Goal: Task Accomplishment & Management: Manage account settings

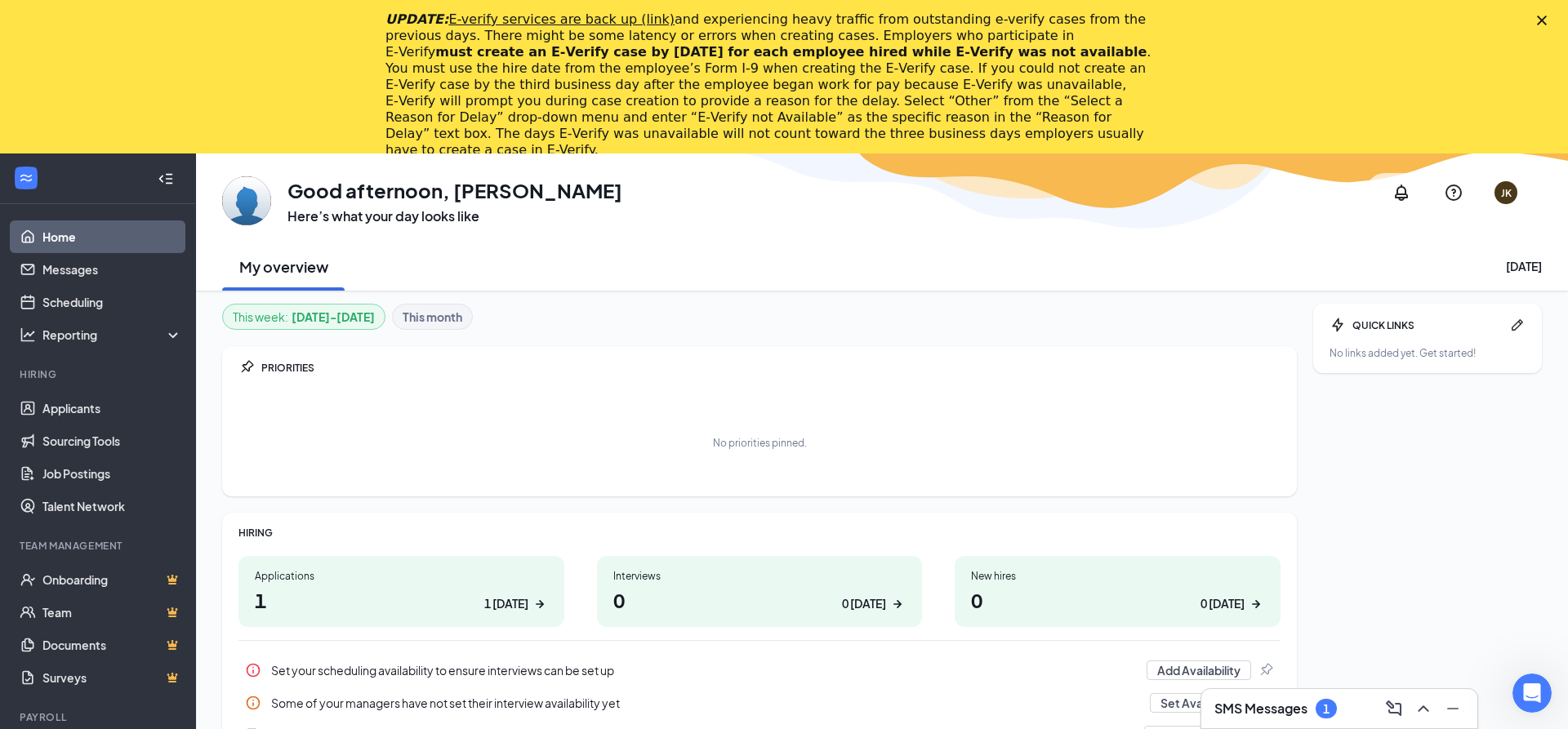
click at [1550, 18] on div "Close" at bounding box center [1545, 19] width 16 height 10
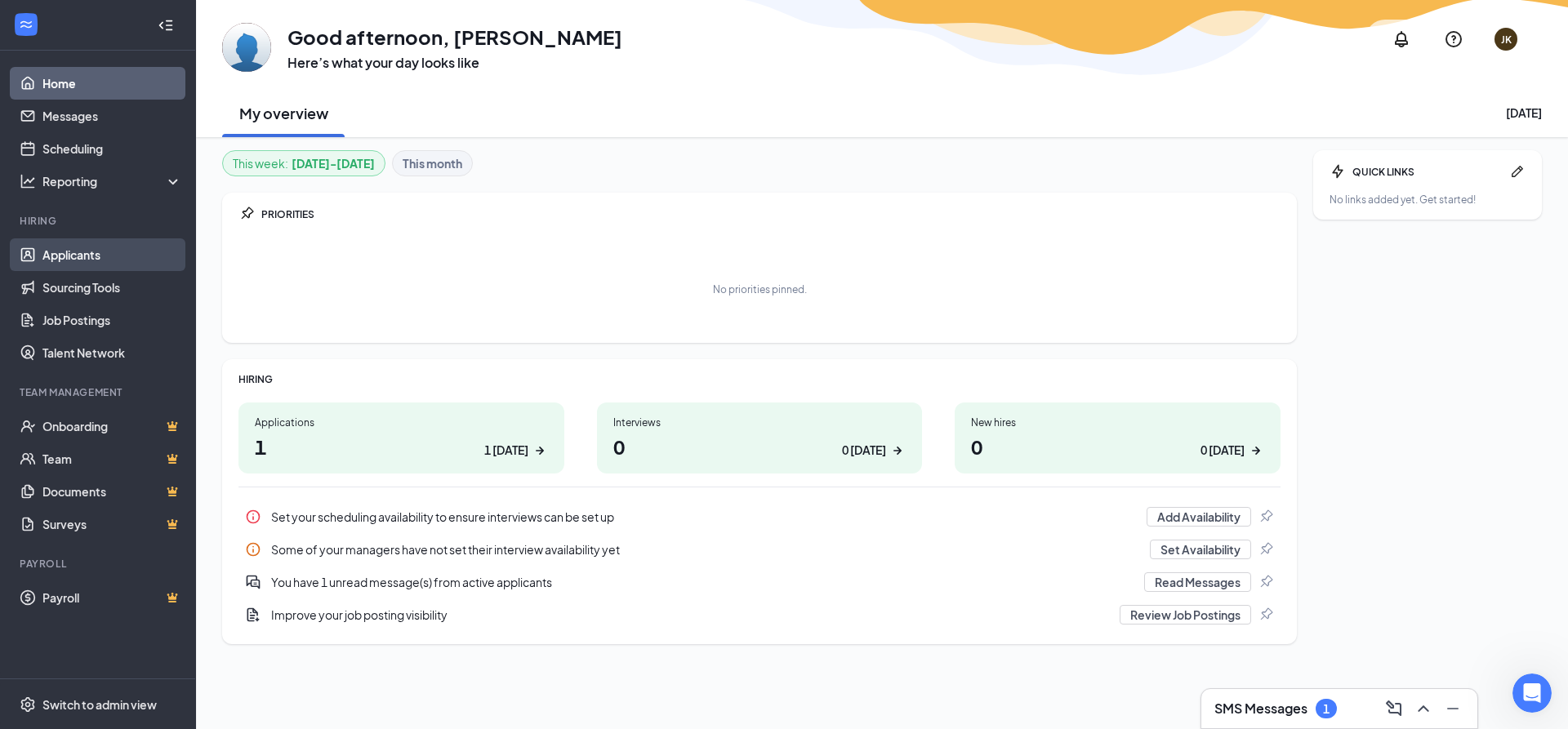
click at [110, 250] on link "Applicants" at bounding box center [112, 255] width 140 height 33
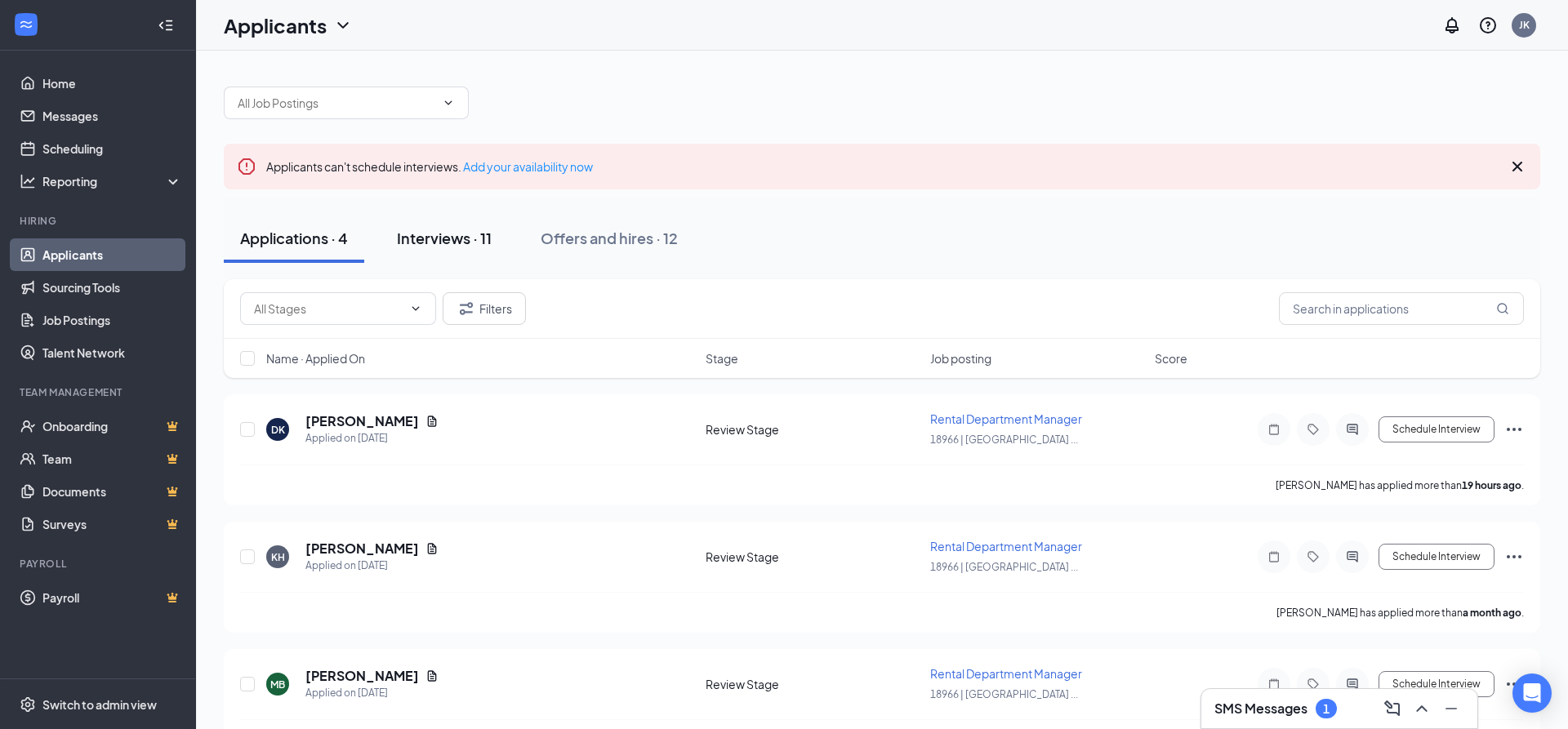
click at [467, 250] on button "Interviews · 11" at bounding box center [444, 238] width 128 height 49
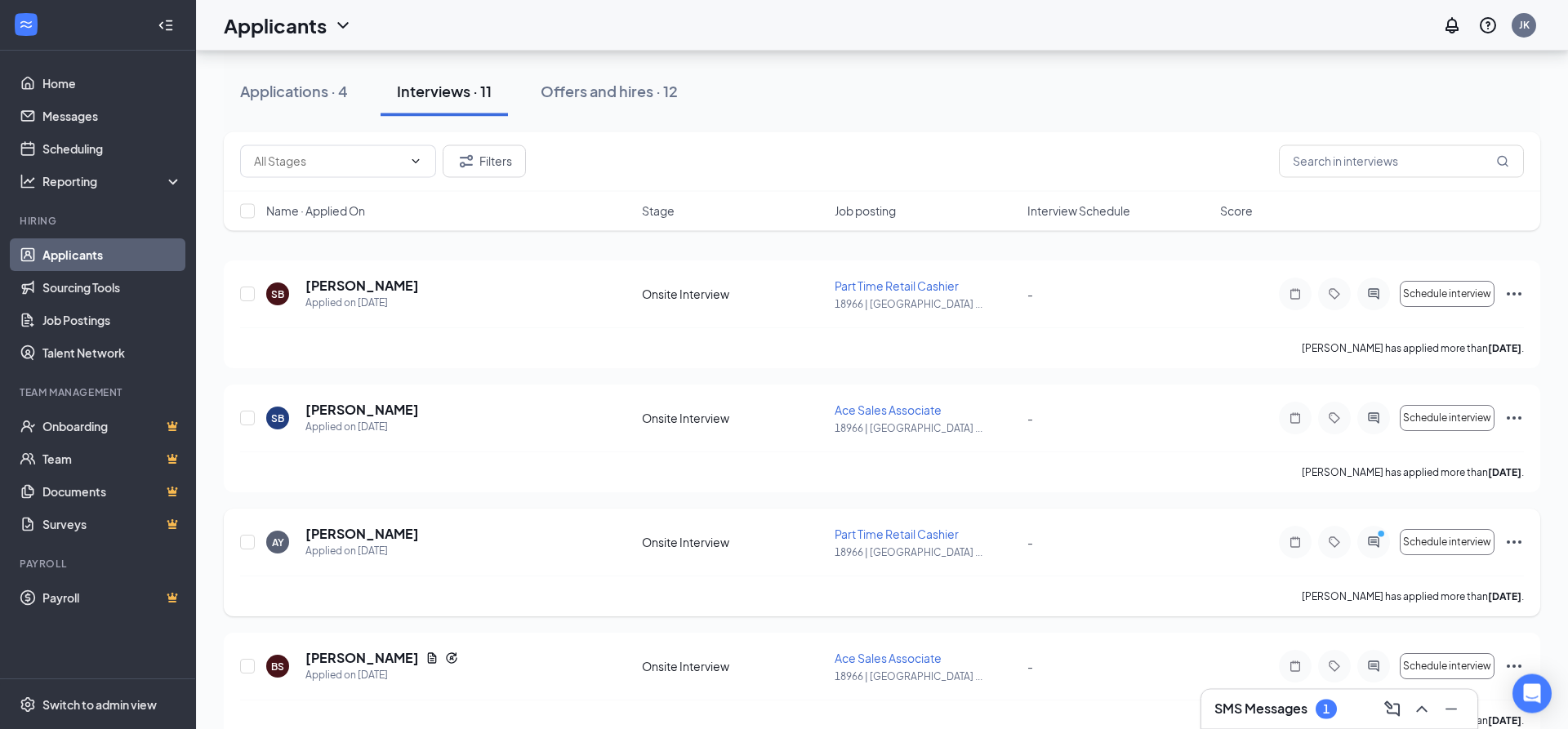
scroll to position [166, 0]
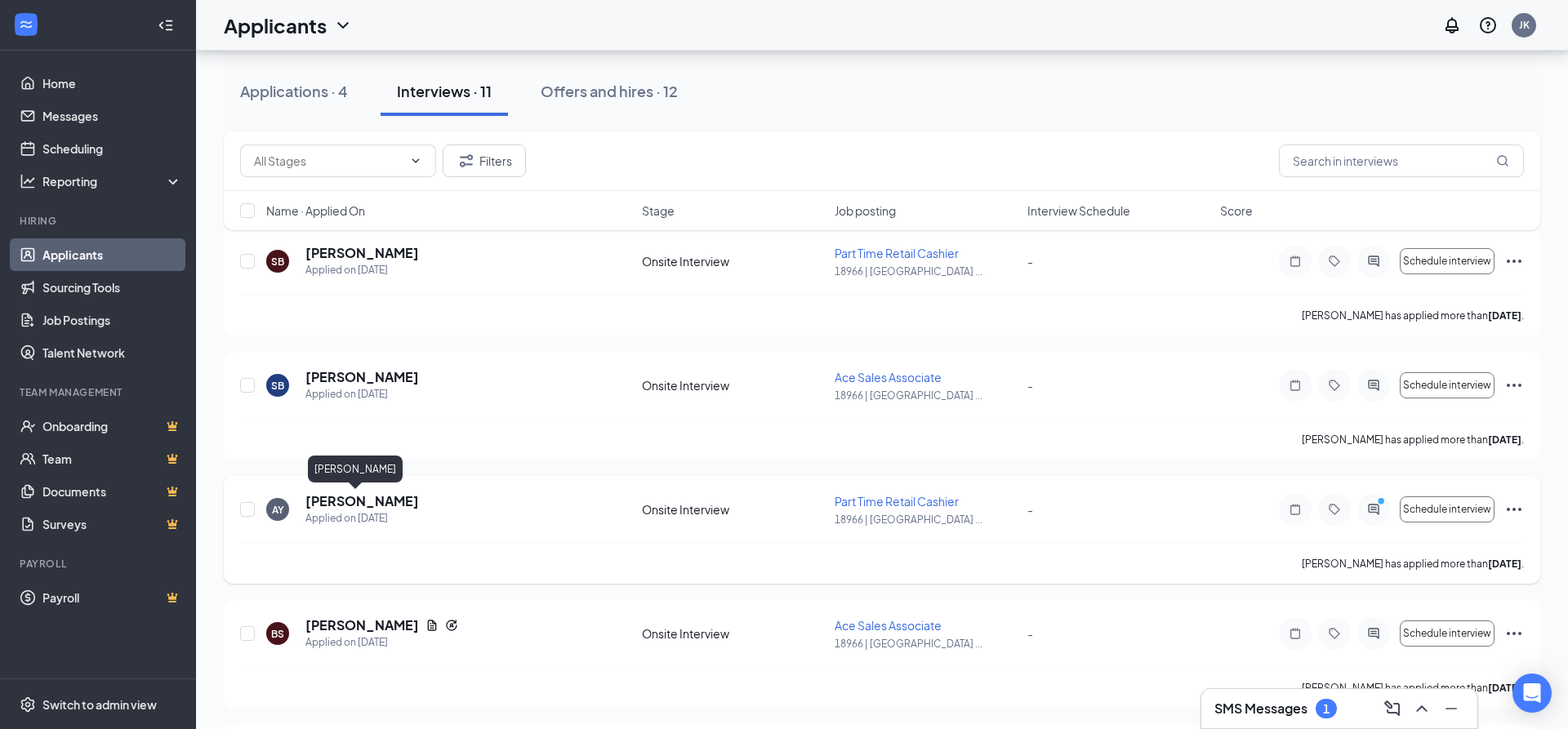
click at [340, 495] on h5 "Aiden Yori" at bounding box center [361, 501] width 113 height 18
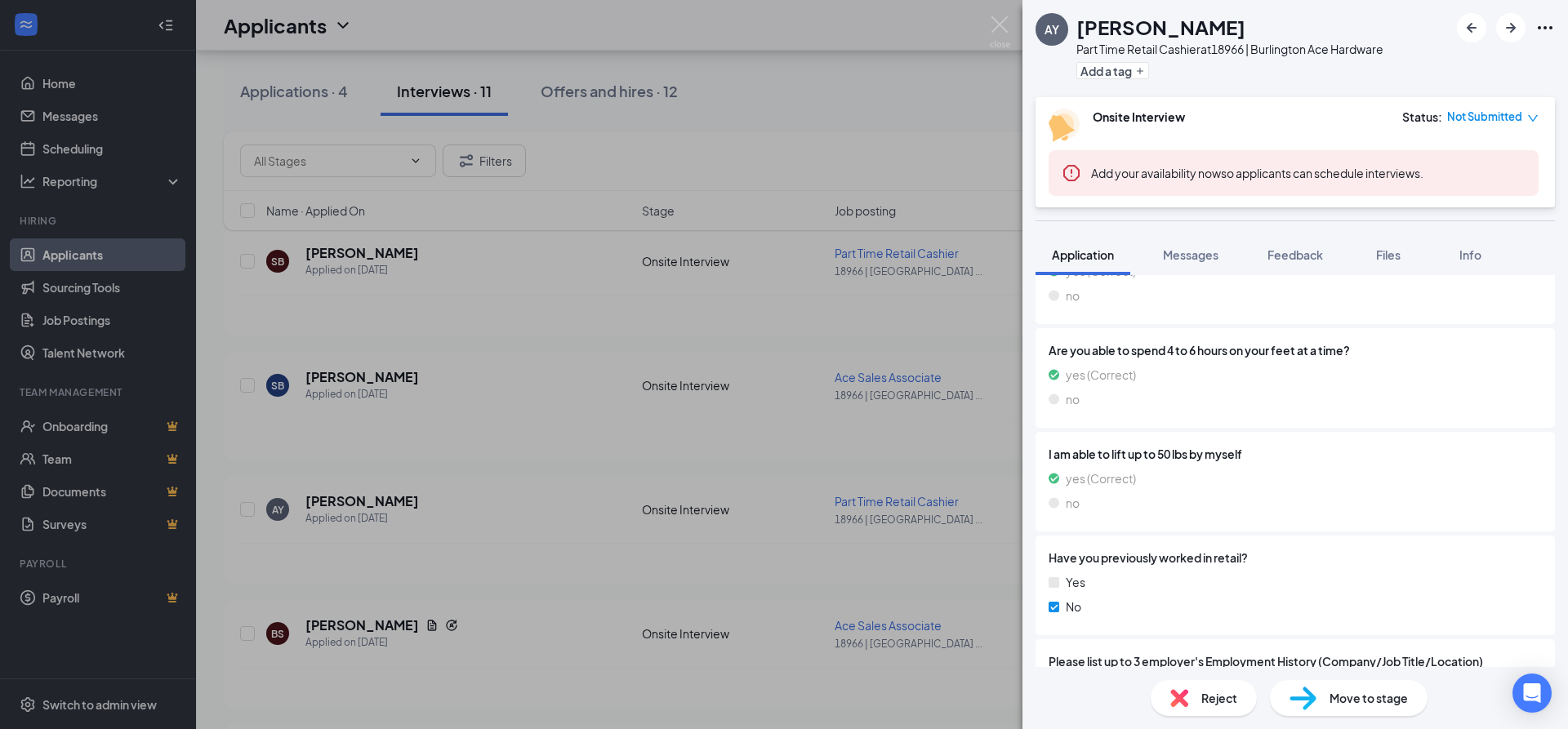
scroll to position [1132, 0]
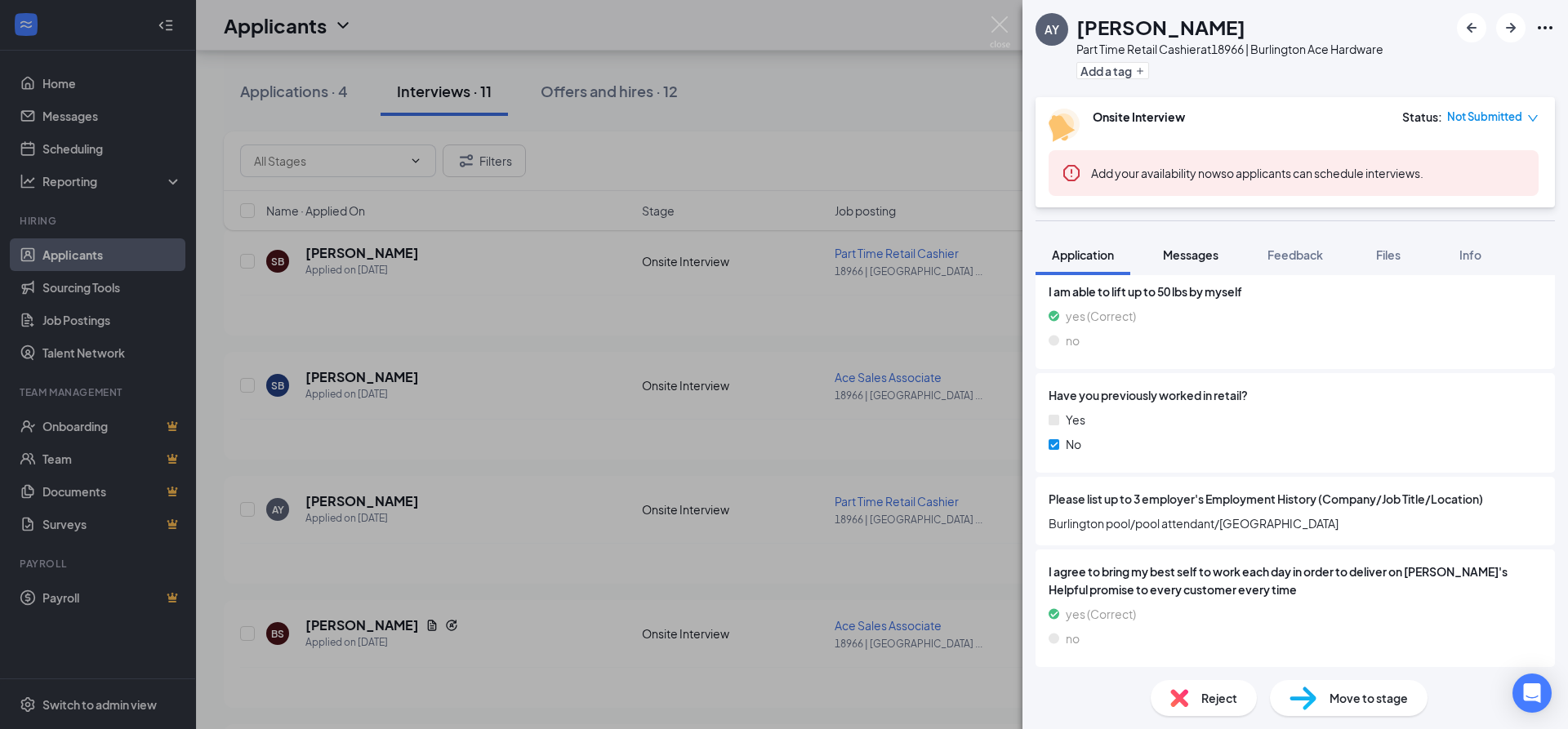
click at [1166, 245] on button "Messages" at bounding box center [1190, 255] width 88 height 41
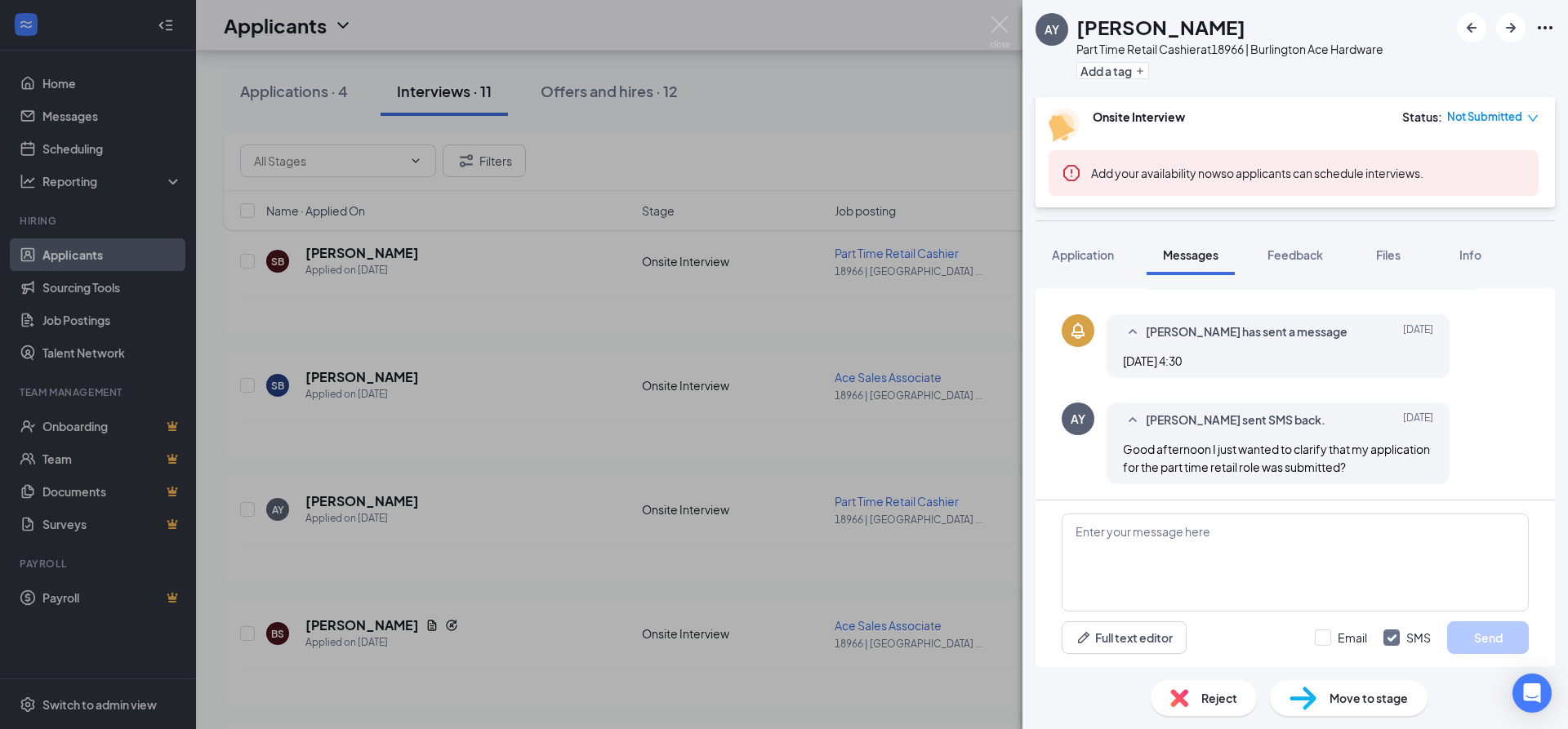
scroll to position [462, 0]
click at [1291, 263] on button "Feedback" at bounding box center [1295, 255] width 88 height 41
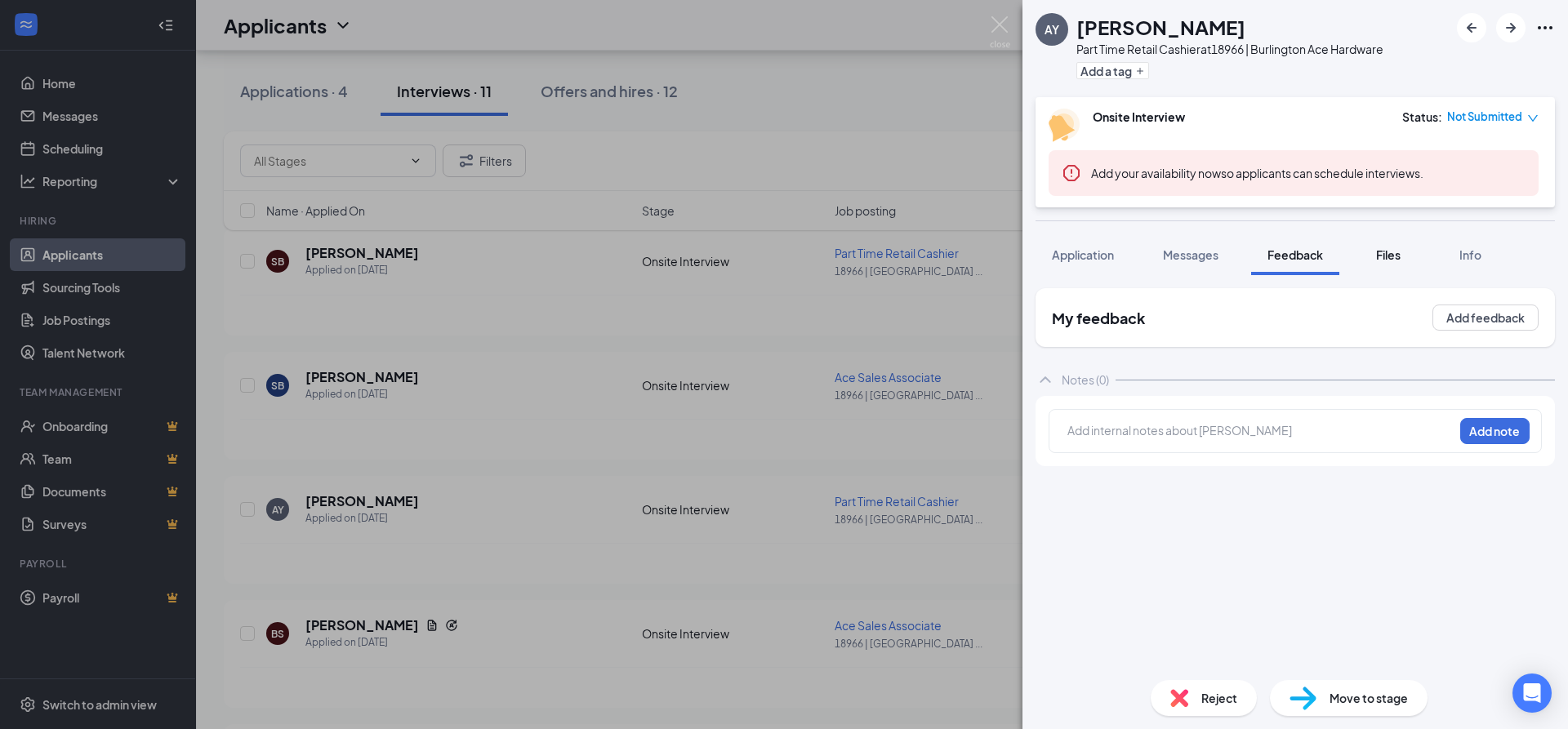
click at [1391, 255] on span "Files" at bounding box center [1387, 254] width 24 height 14
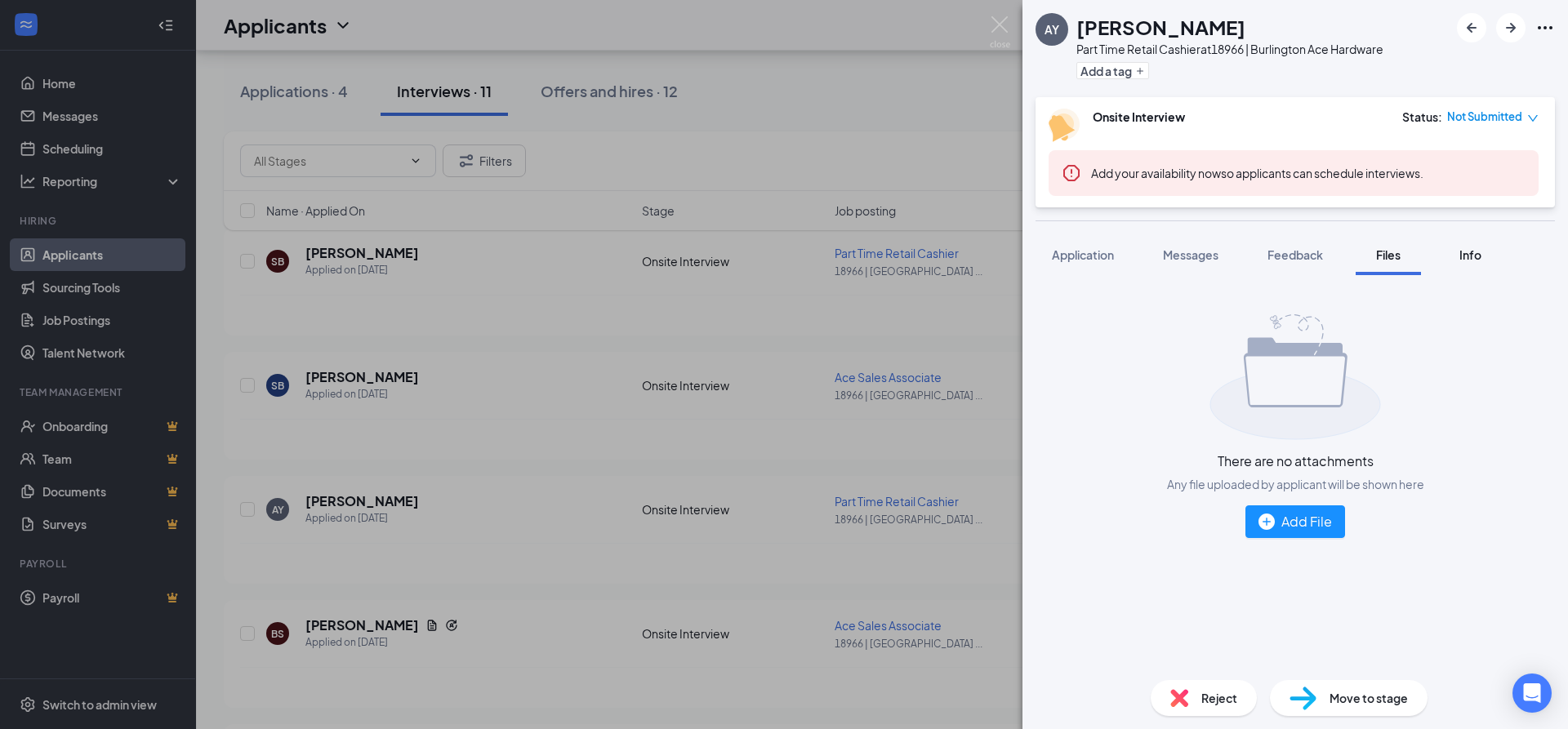
click at [1459, 253] on div "Info" at bounding box center [1470, 254] width 33 height 16
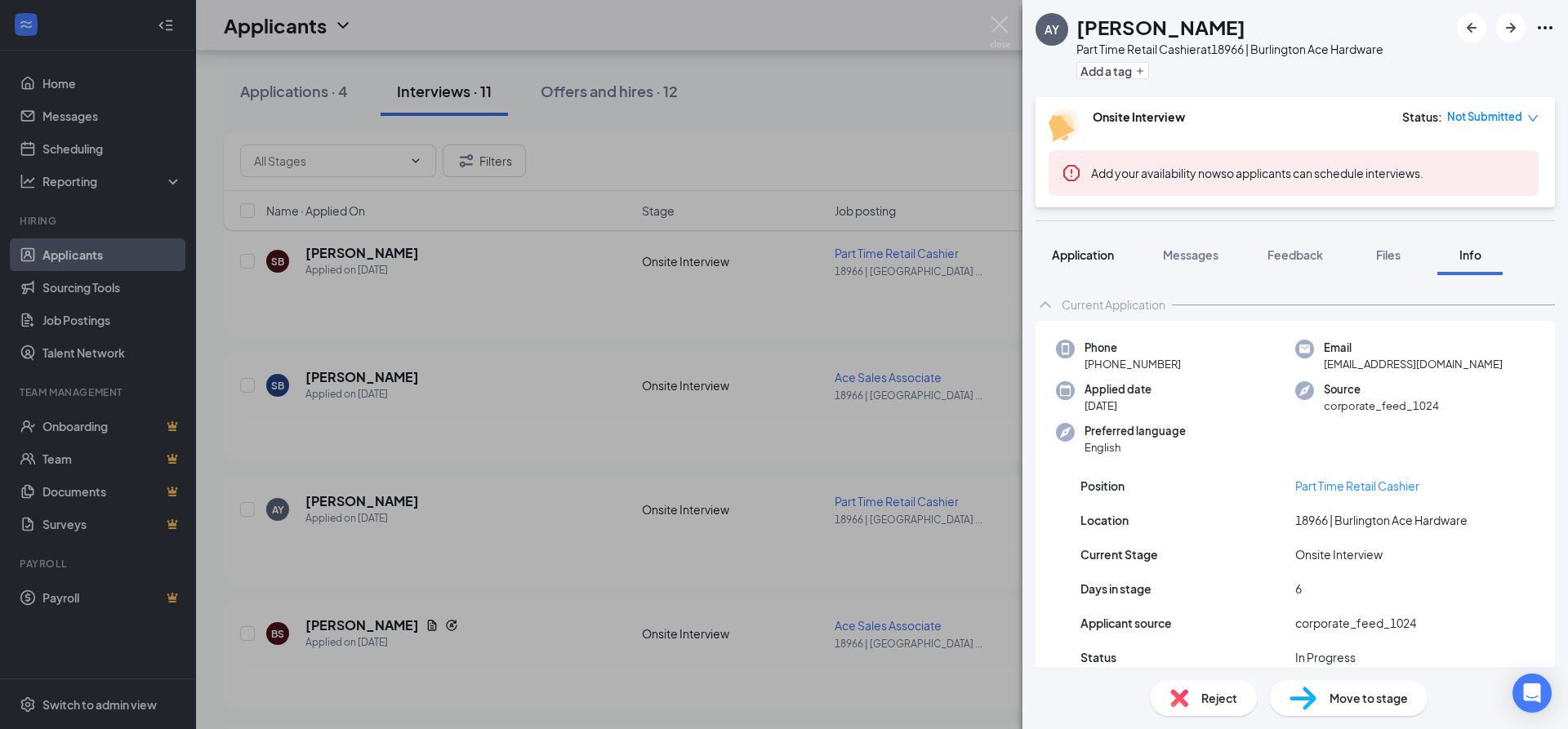
click at [1074, 264] on button "Application" at bounding box center [1083, 255] width 95 height 41
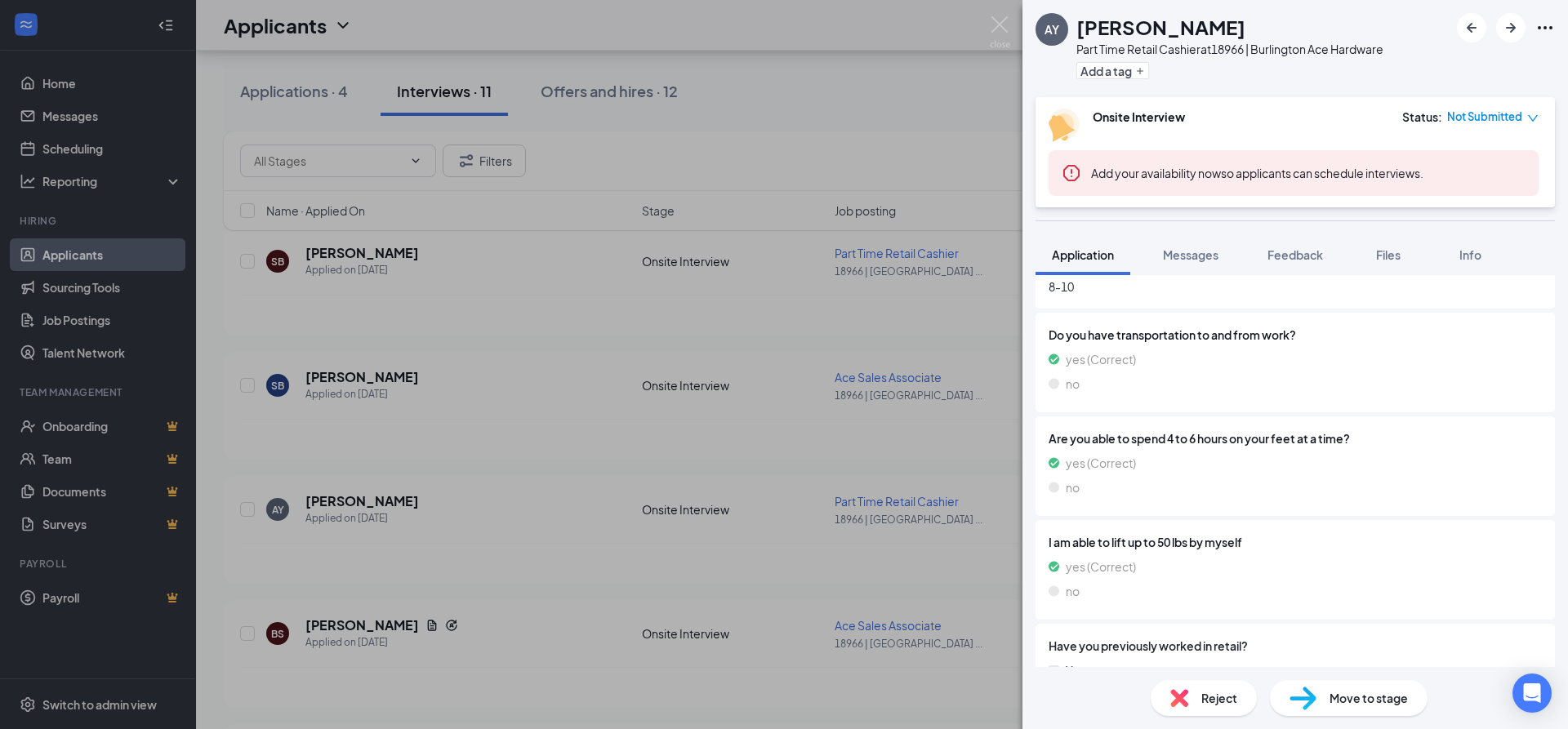
scroll to position [1132, 0]
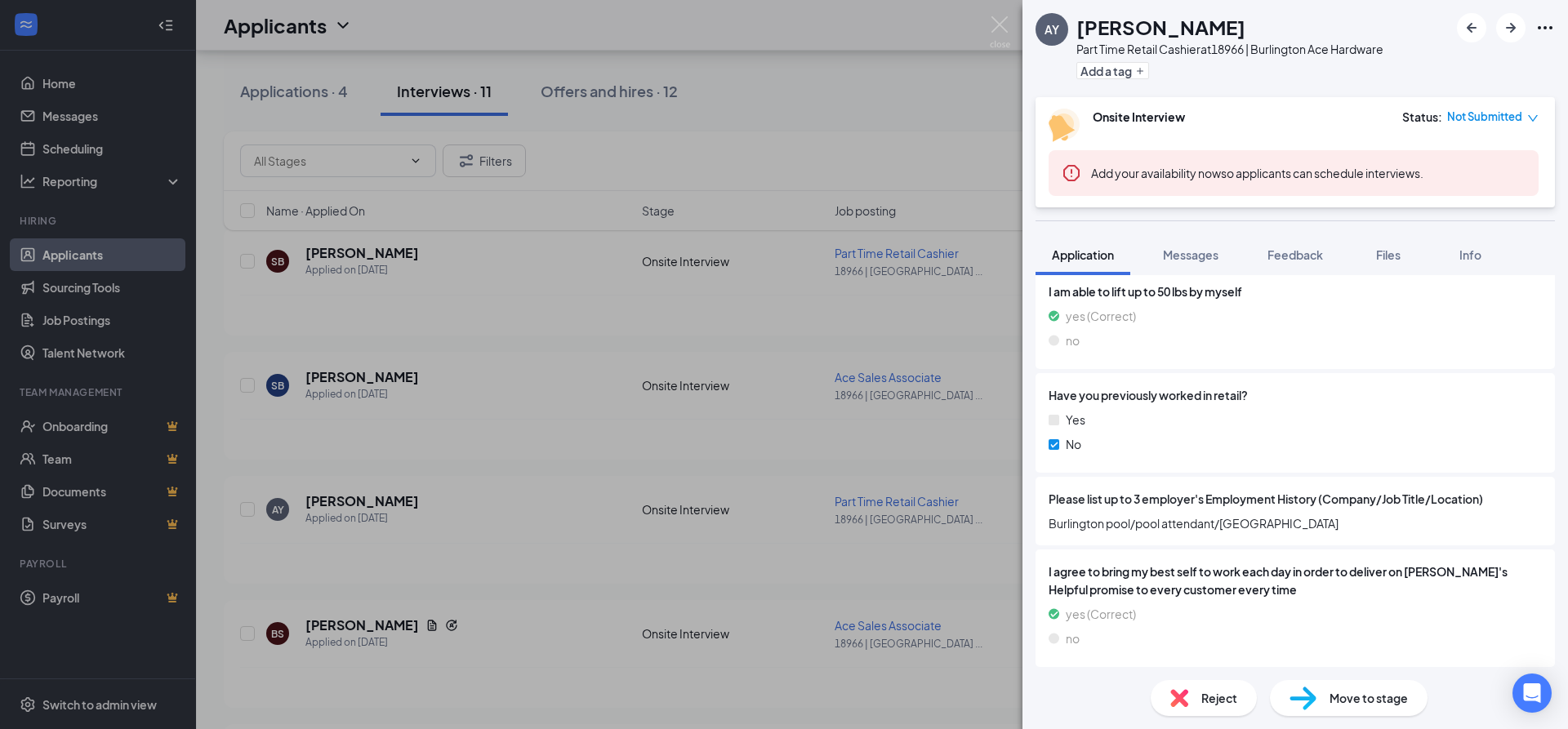
click at [910, 298] on div "AY Aiden Yori Part Time Retail Cashier at 18966 | Burlington Ace Hardware Add a…" at bounding box center [784, 364] width 1568 height 729
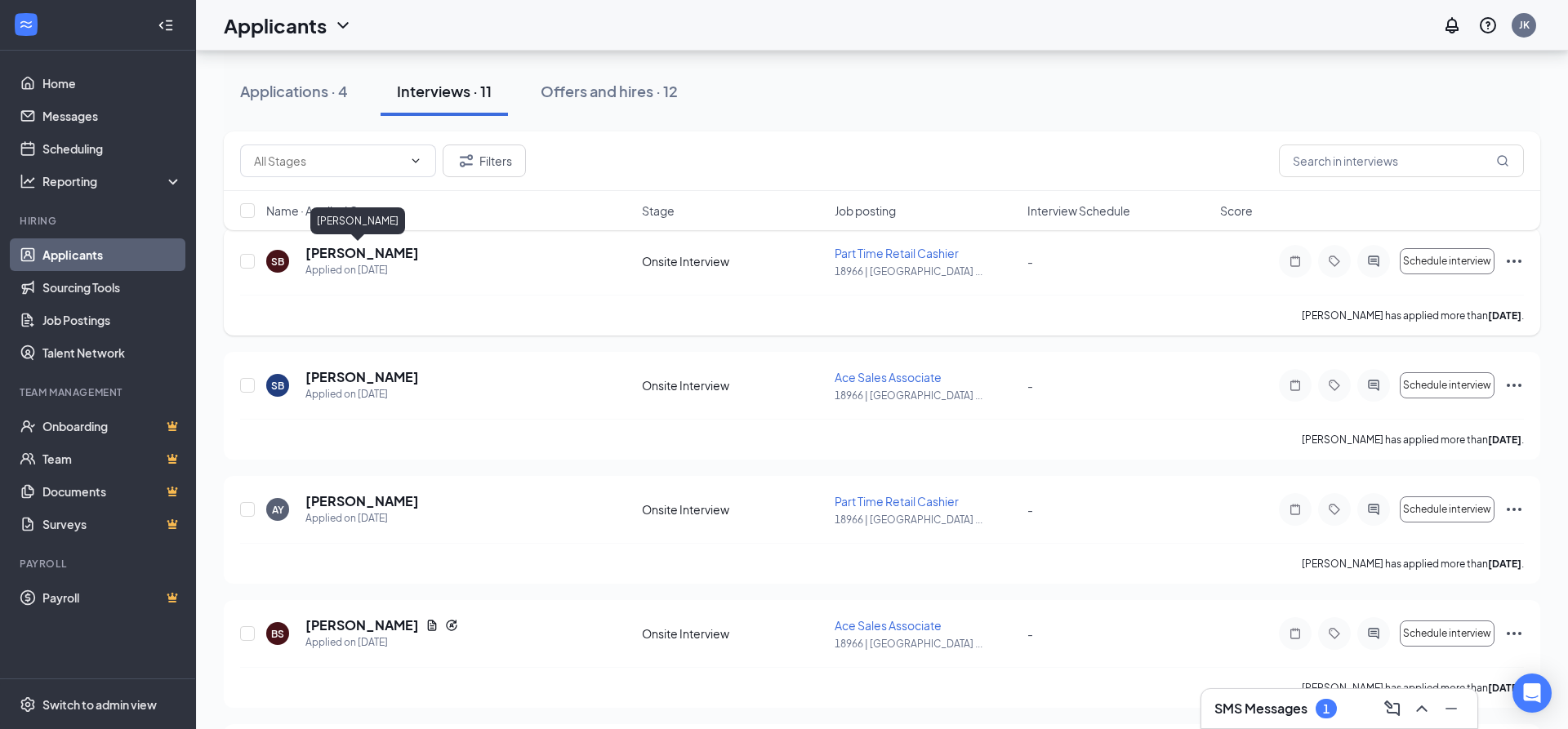
click at [340, 253] on h5 "Shane Bonner" at bounding box center [361, 253] width 113 height 18
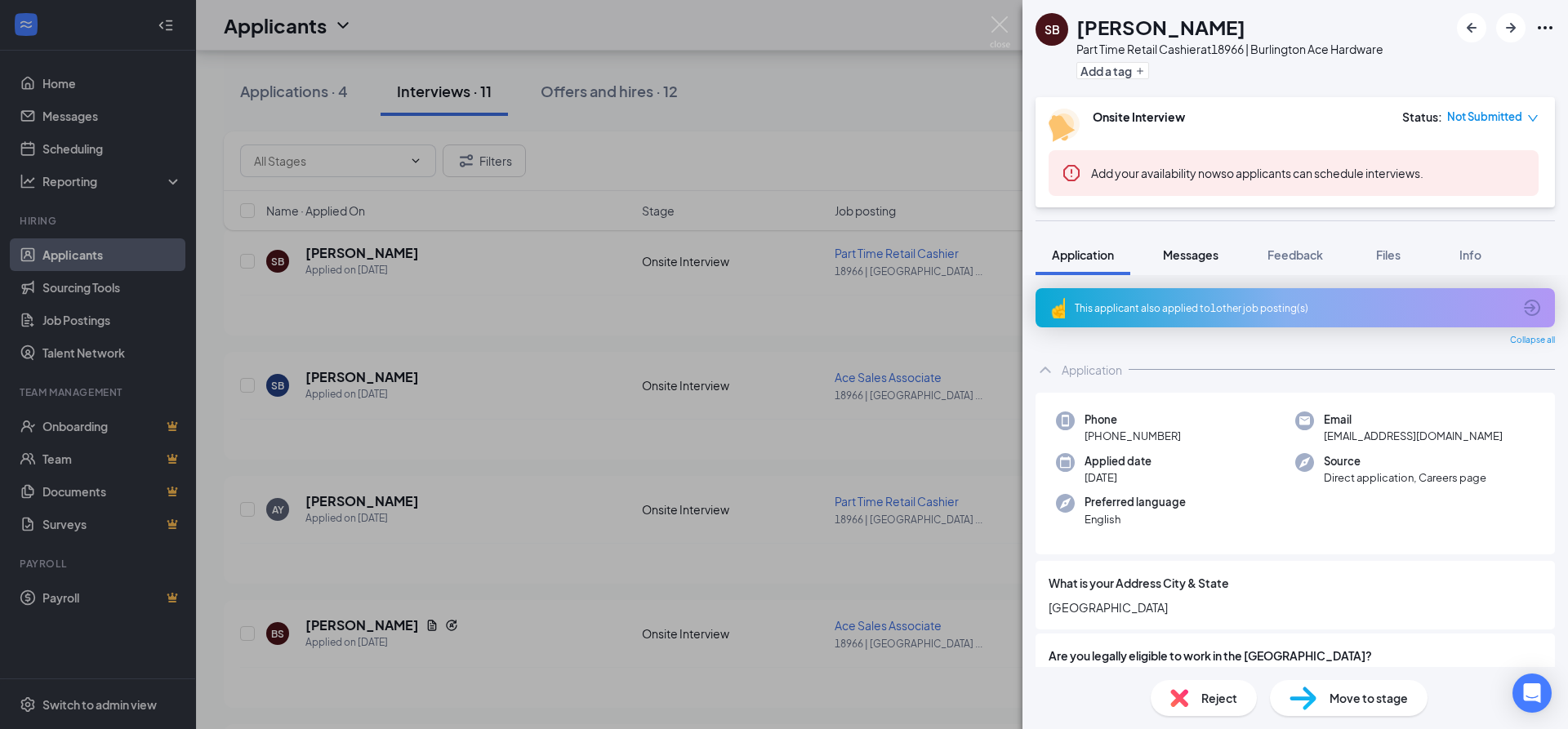
click at [1200, 266] on button "Messages" at bounding box center [1190, 255] width 88 height 41
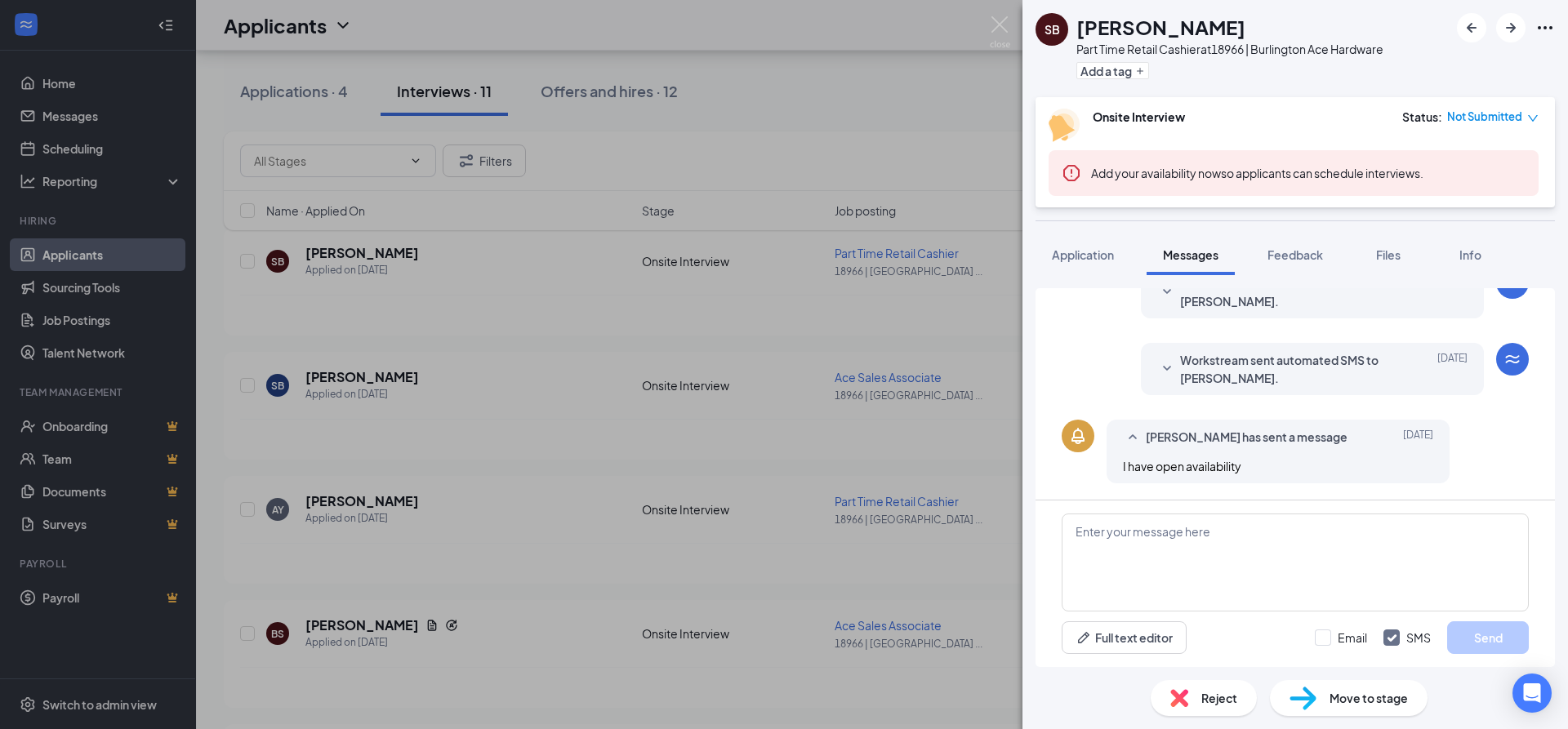
scroll to position [373, 0]
click at [1100, 256] on span "Application" at bounding box center [1083, 254] width 62 height 14
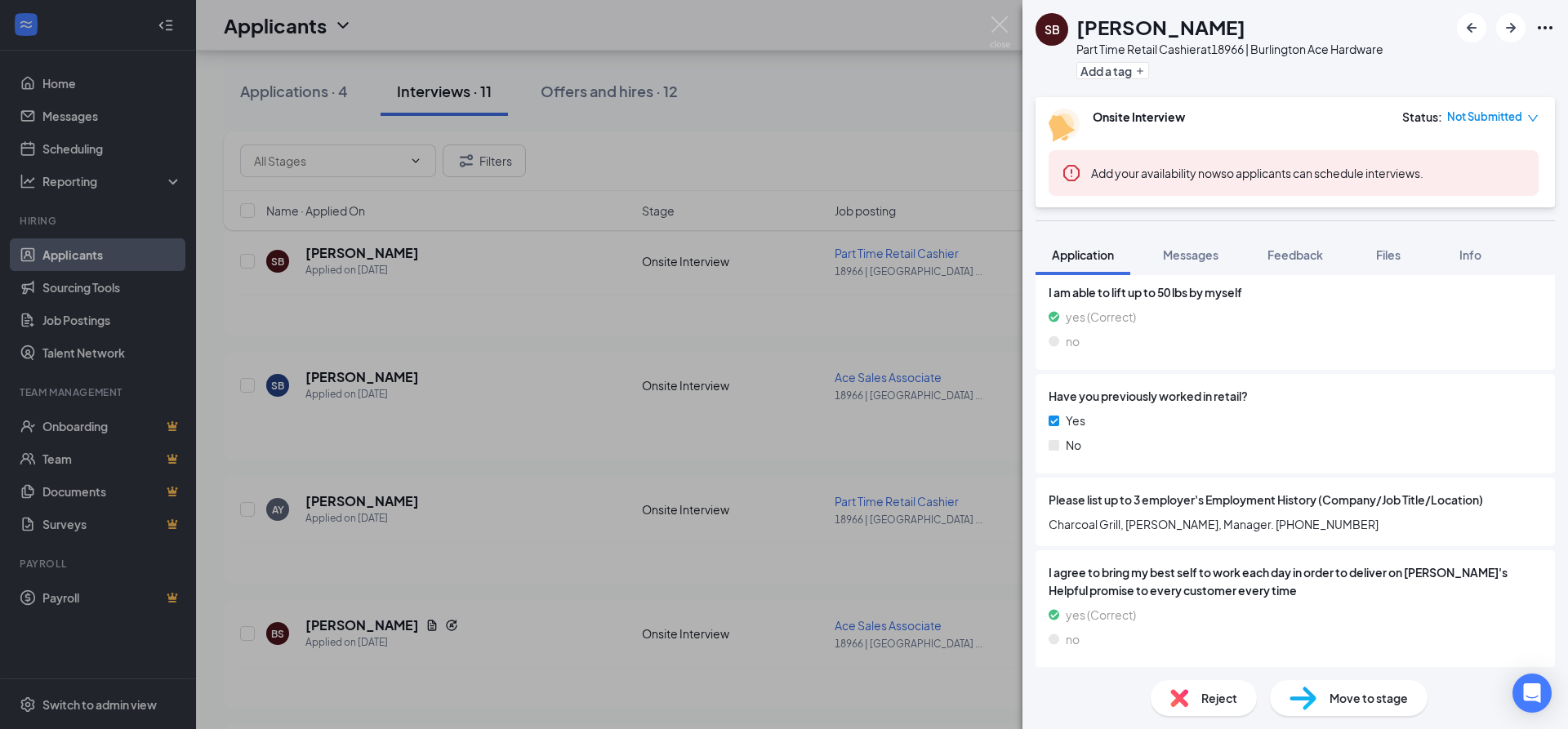
scroll to position [1132, 0]
click at [1184, 257] on span "Messages" at bounding box center [1190, 254] width 55 height 14
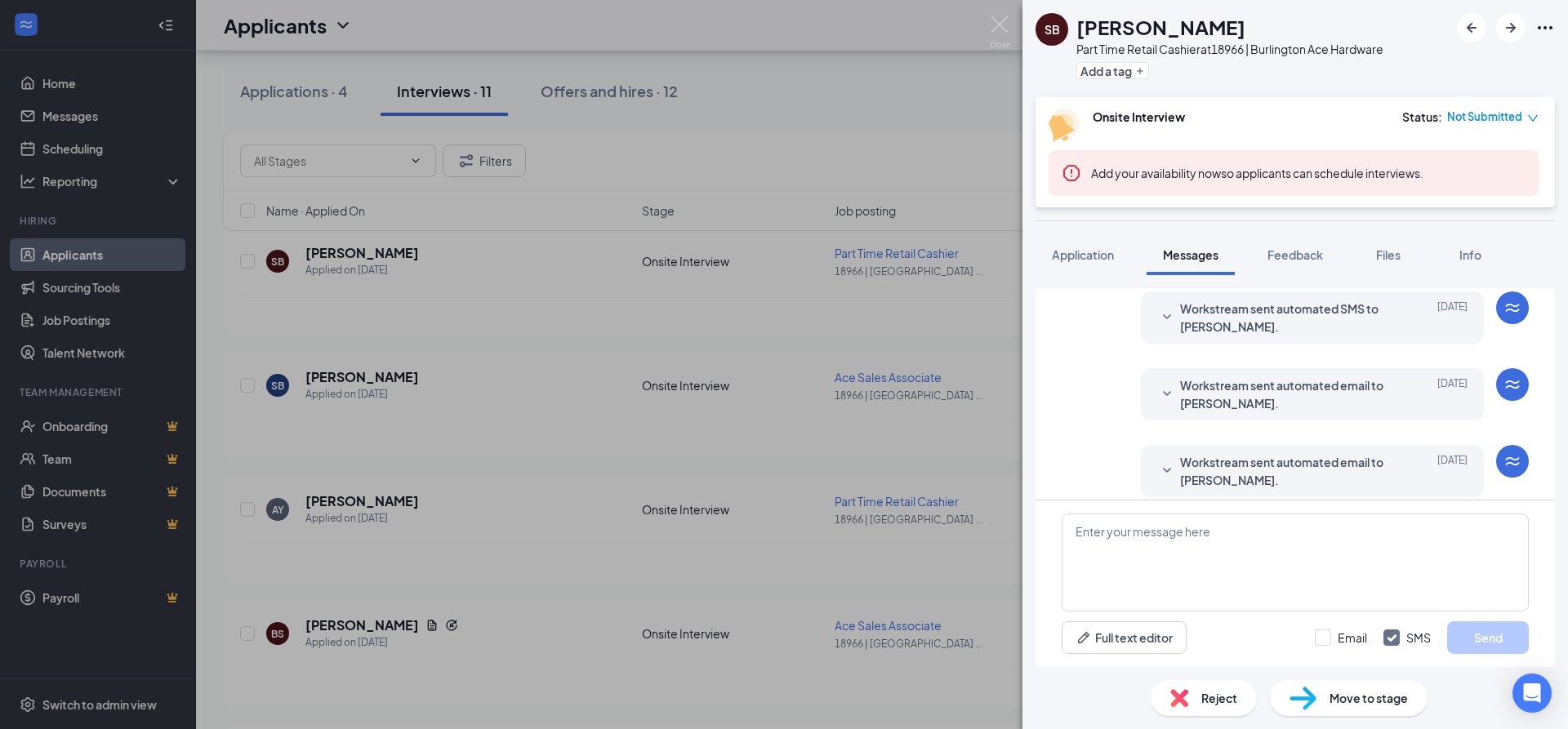
scroll to position [373, 0]
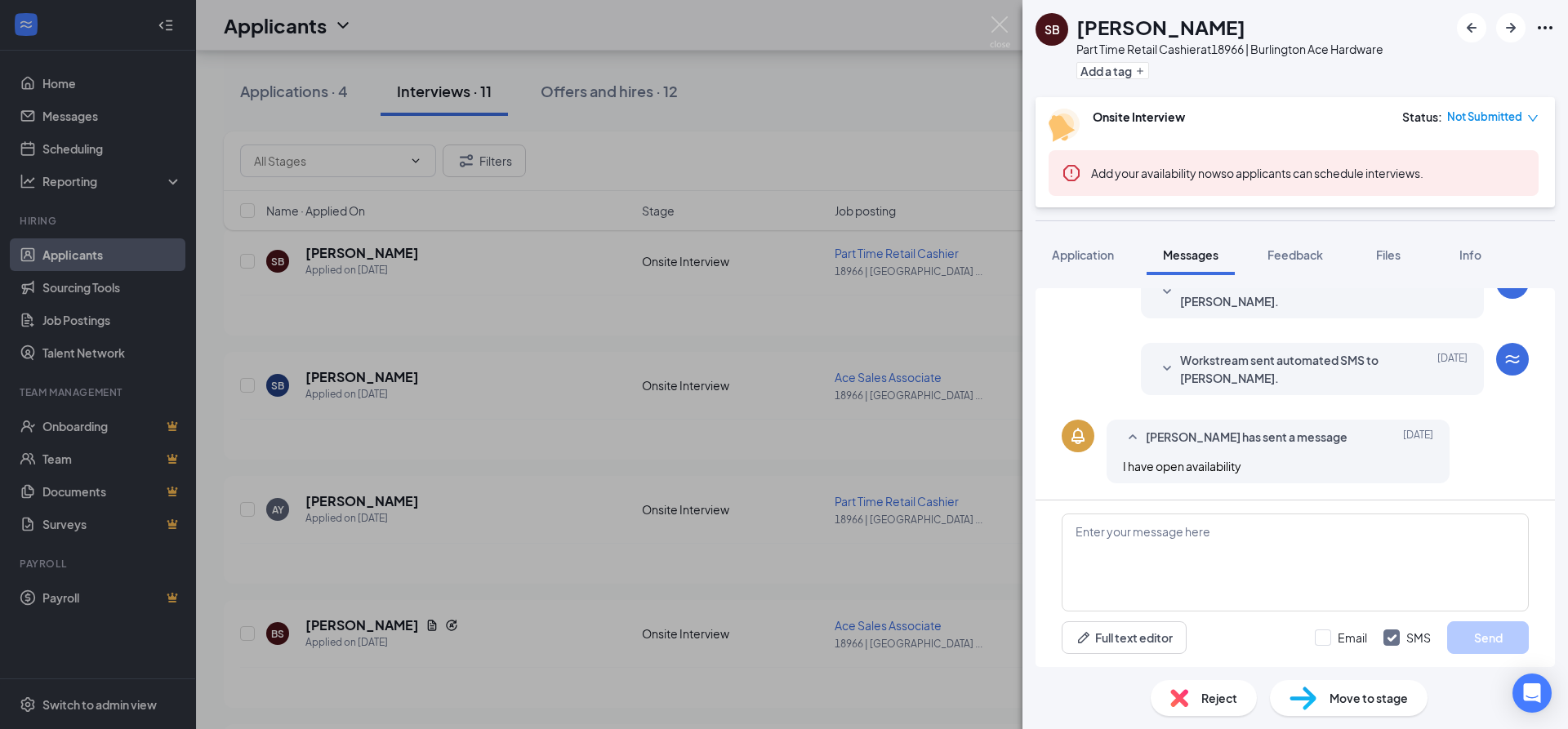
click at [774, 40] on div "SB Shane Bonner Part Time Retail Cashier at 18966 | Burlington Ace Hardware Add…" at bounding box center [784, 364] width 1568 height 729
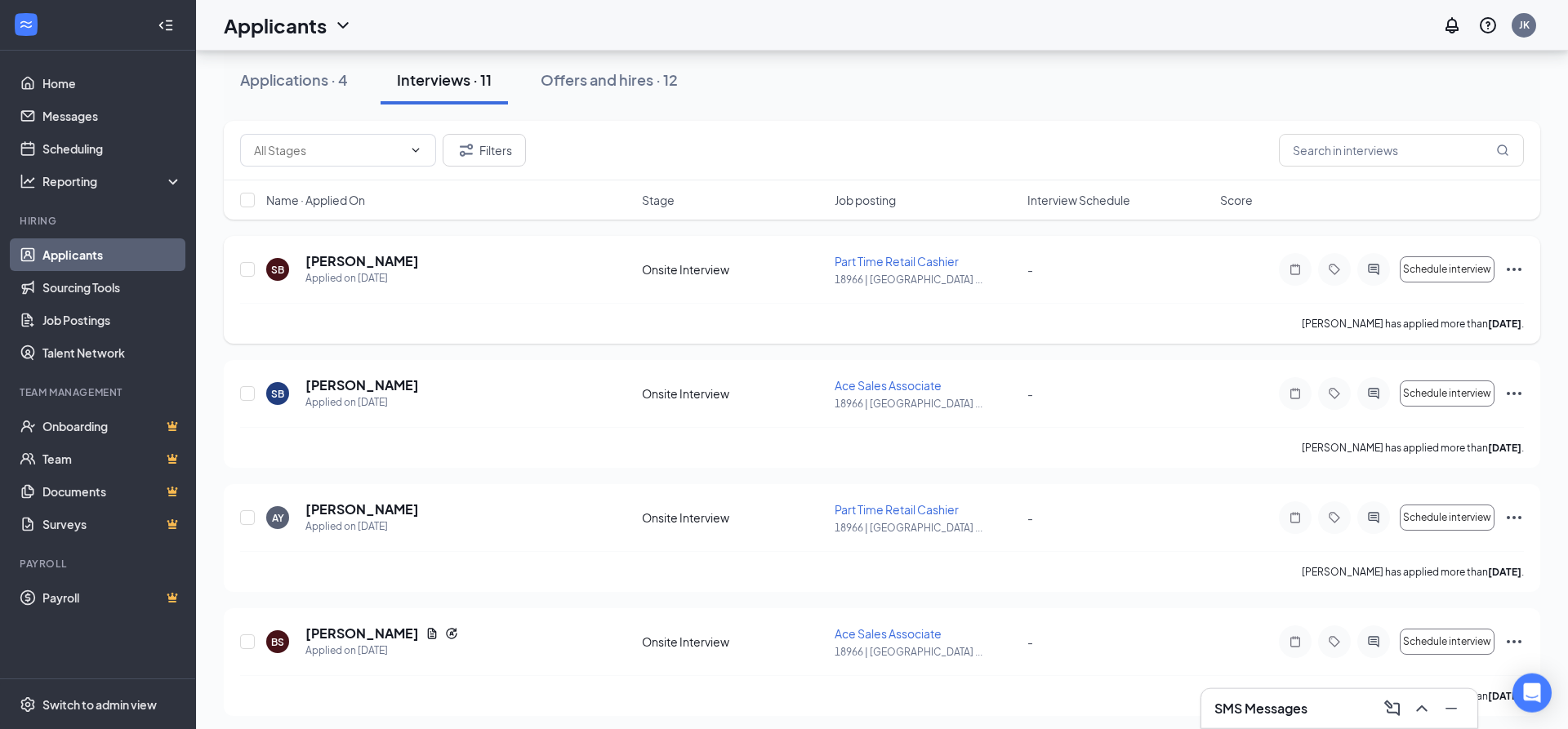
scroll to position [166, 0]
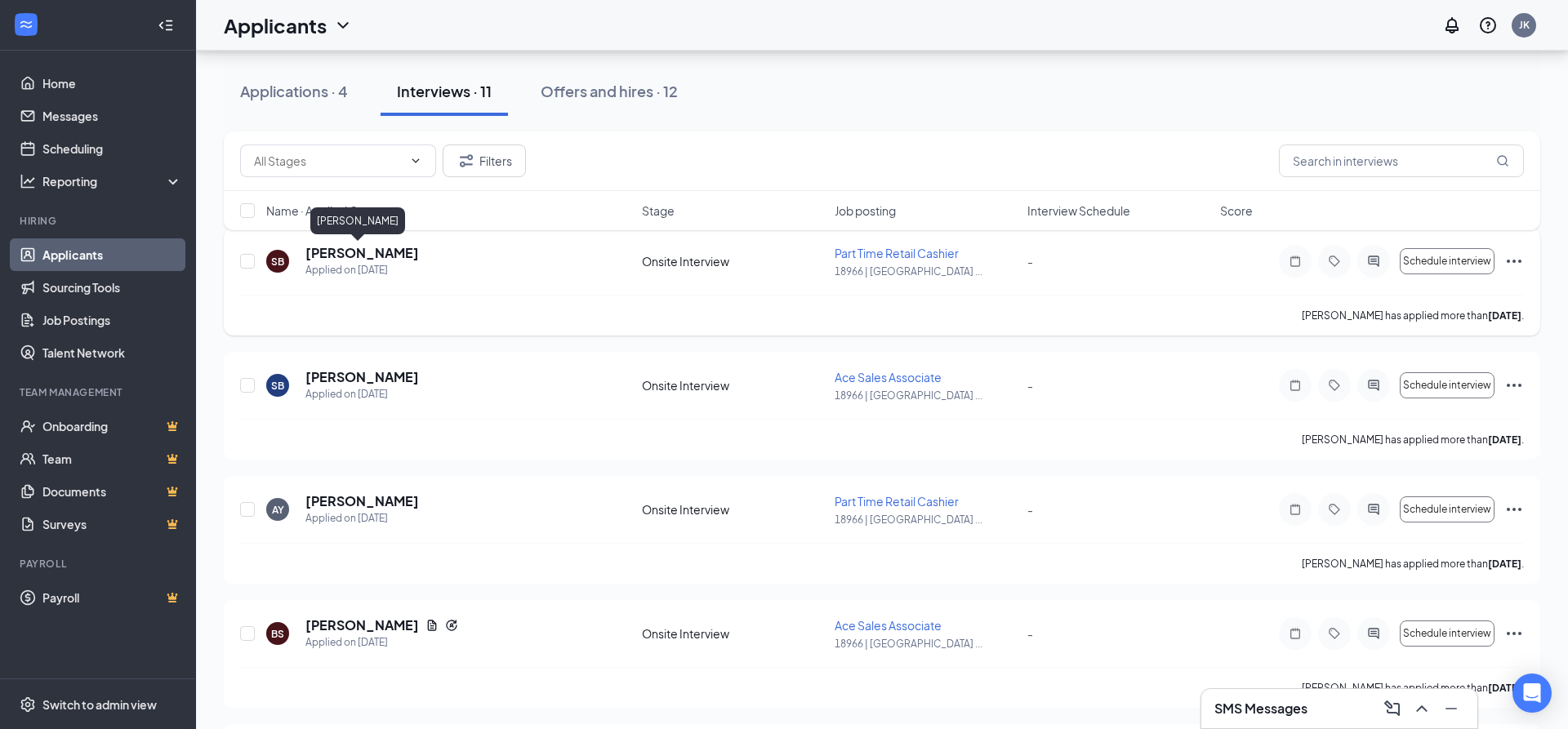
click at [367, 251] on h5 "Shane Bonner" at bounding box center [361, 253] width 113 height 18
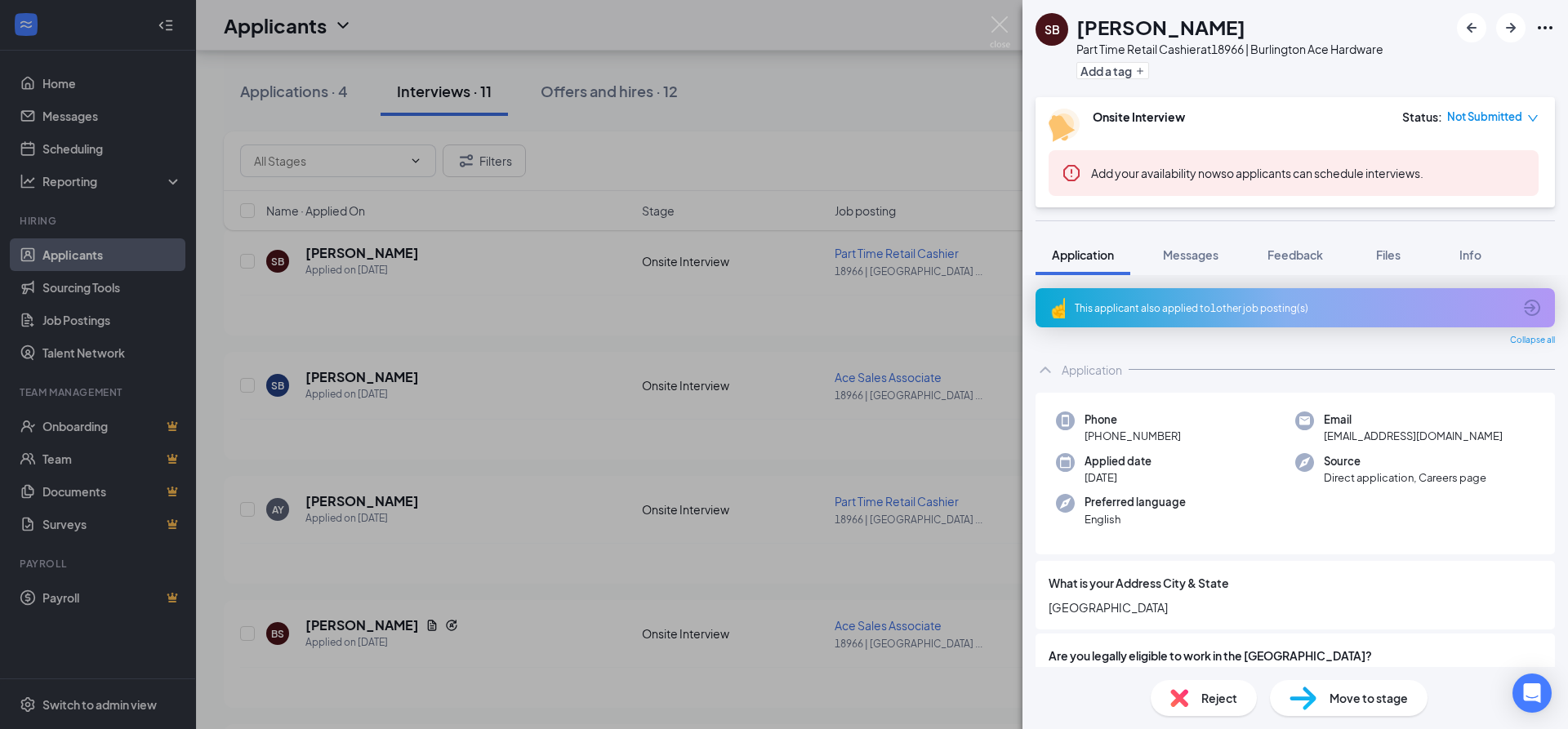
scroll to position [177, 0]
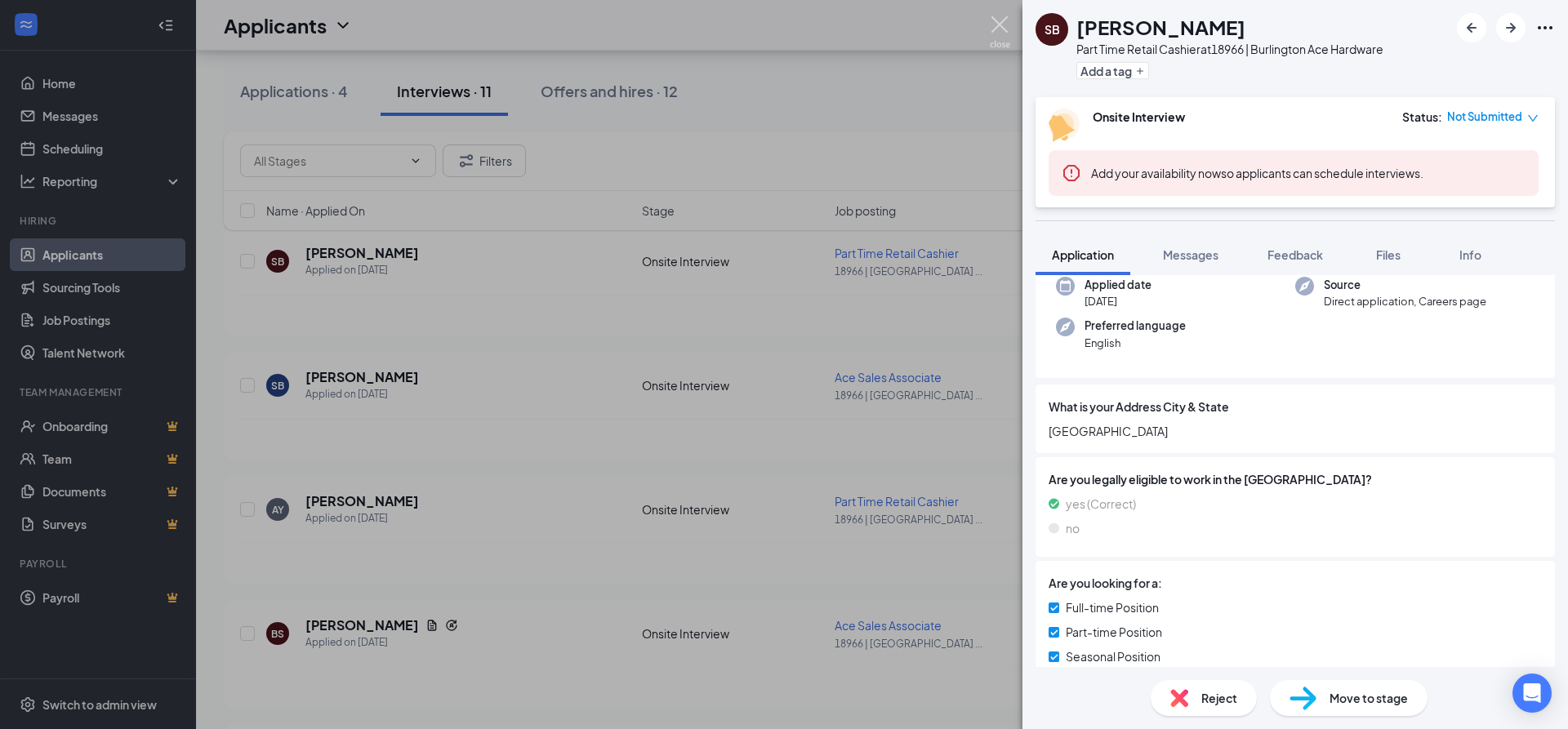
click at [1003, 20] on img at bounding box center [999, 32] width 20 height 32
